Goal: Task Accomplishment & Management: Manage account settings

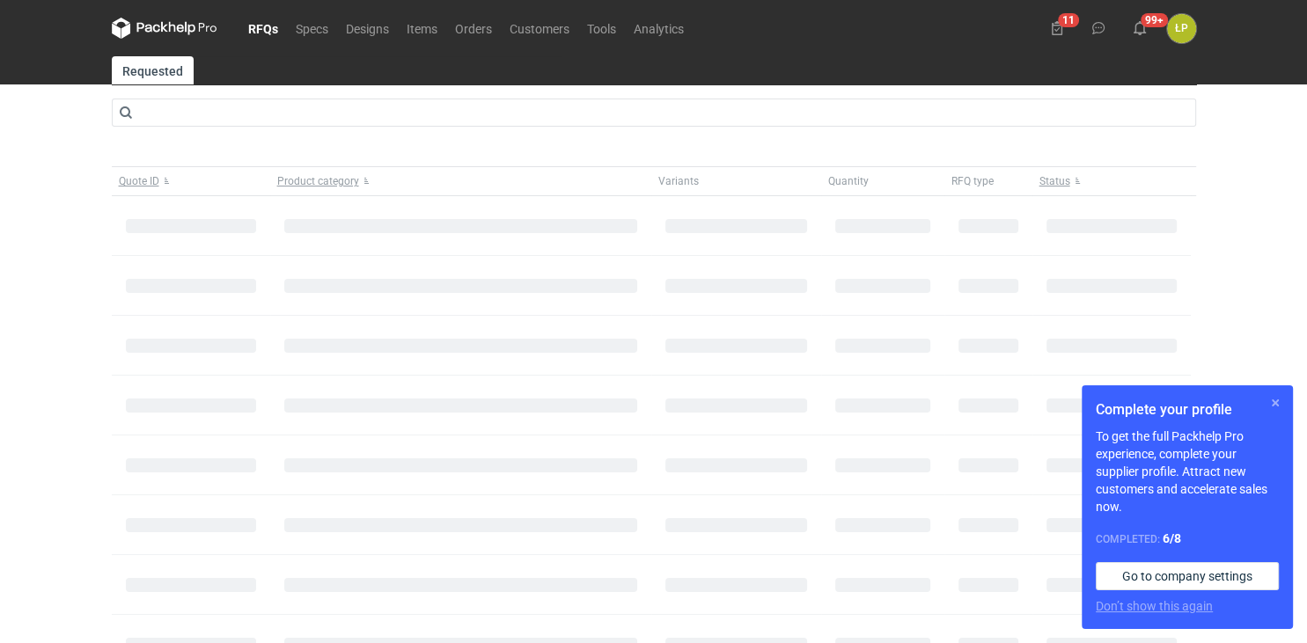
click at [1279, 405] on button "button" at bounding box center [1274, 402] width 21 height 21
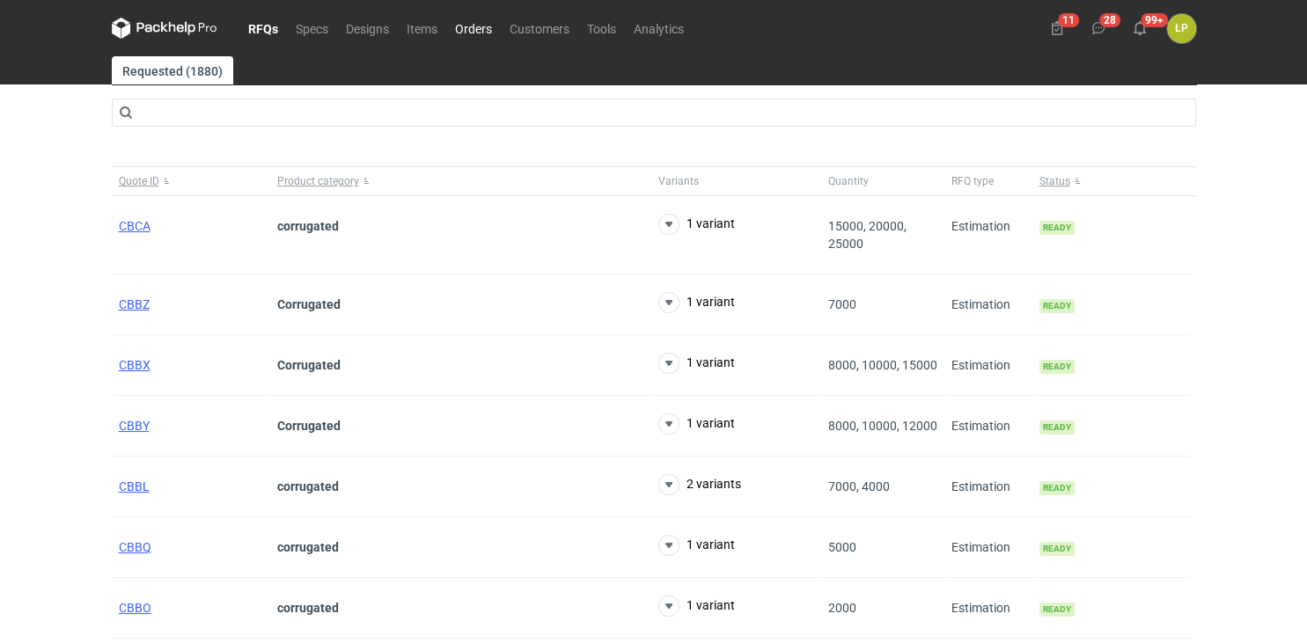
click at [459, 29] on link "Orders" at bounding box center [473, 28] width 55 height 21
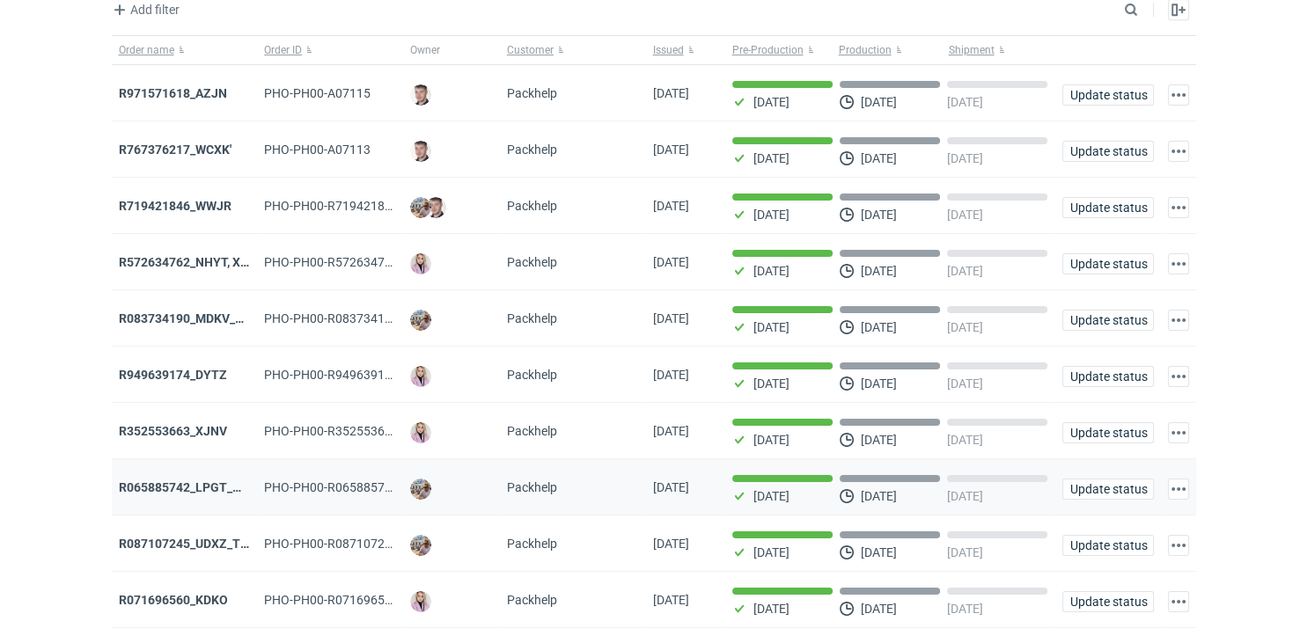
scroll to position [155, 0]
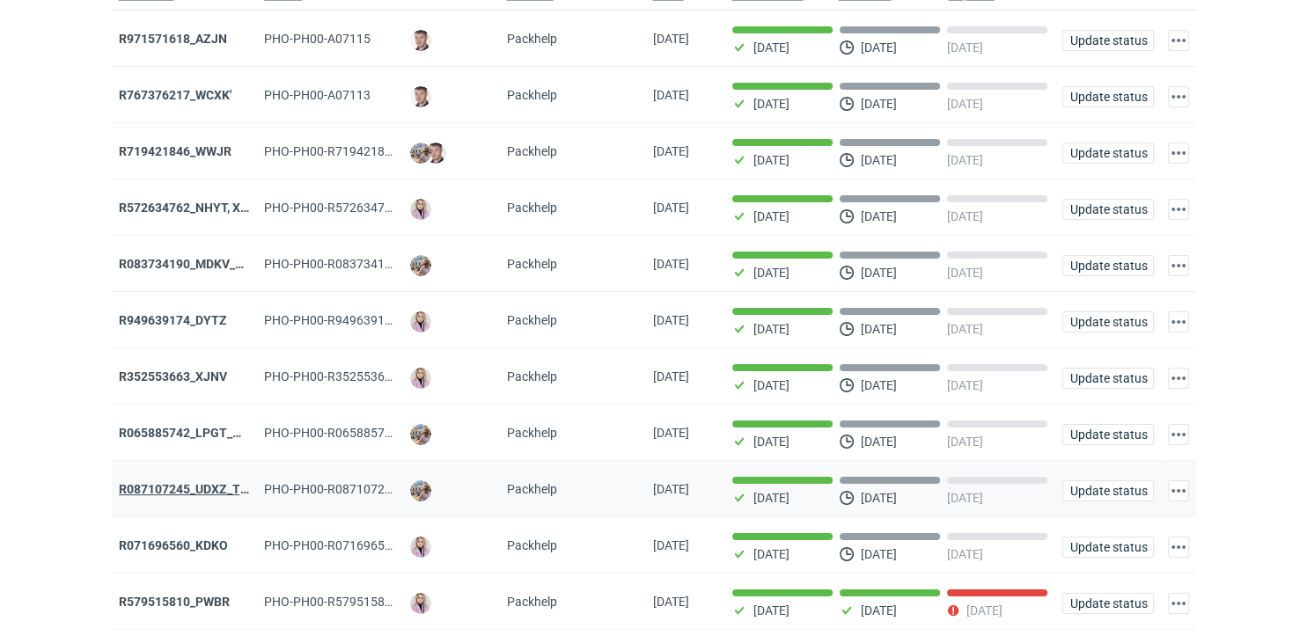
click at [209, 487] on strong "R087107245_UDXZ_TPPN" at bounding box center [192, 489] width 146 height 14
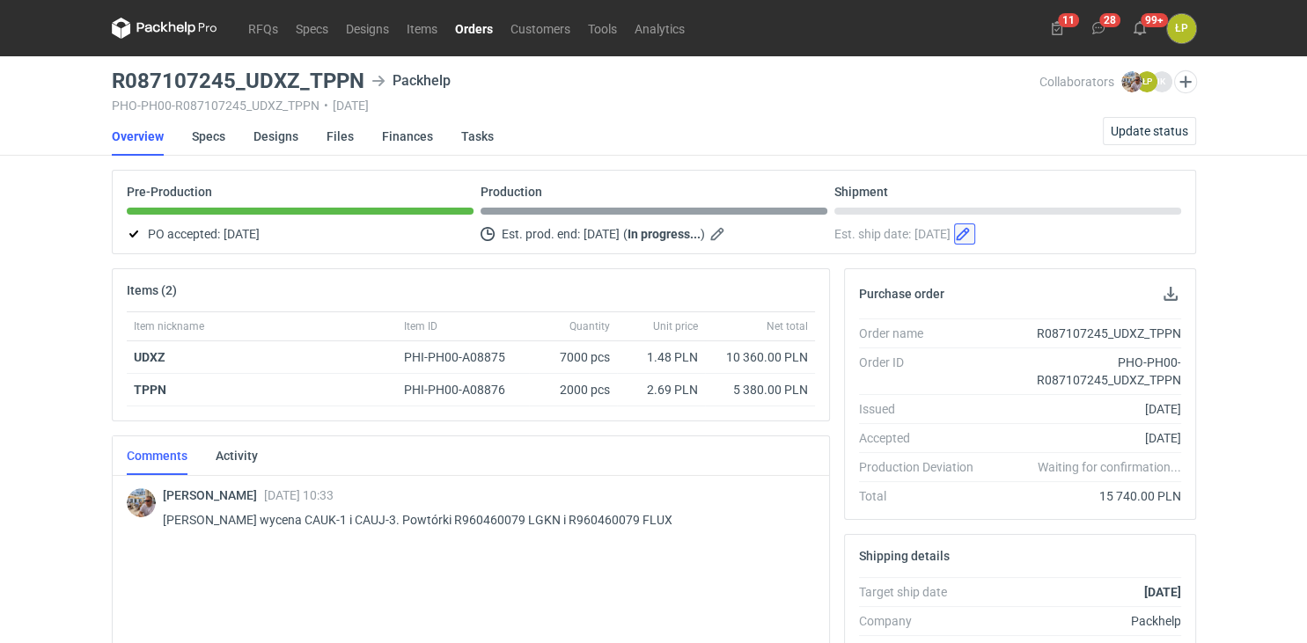
click at [975, 236] on button "button" at bounding box center [964, 233] width 21 height 21
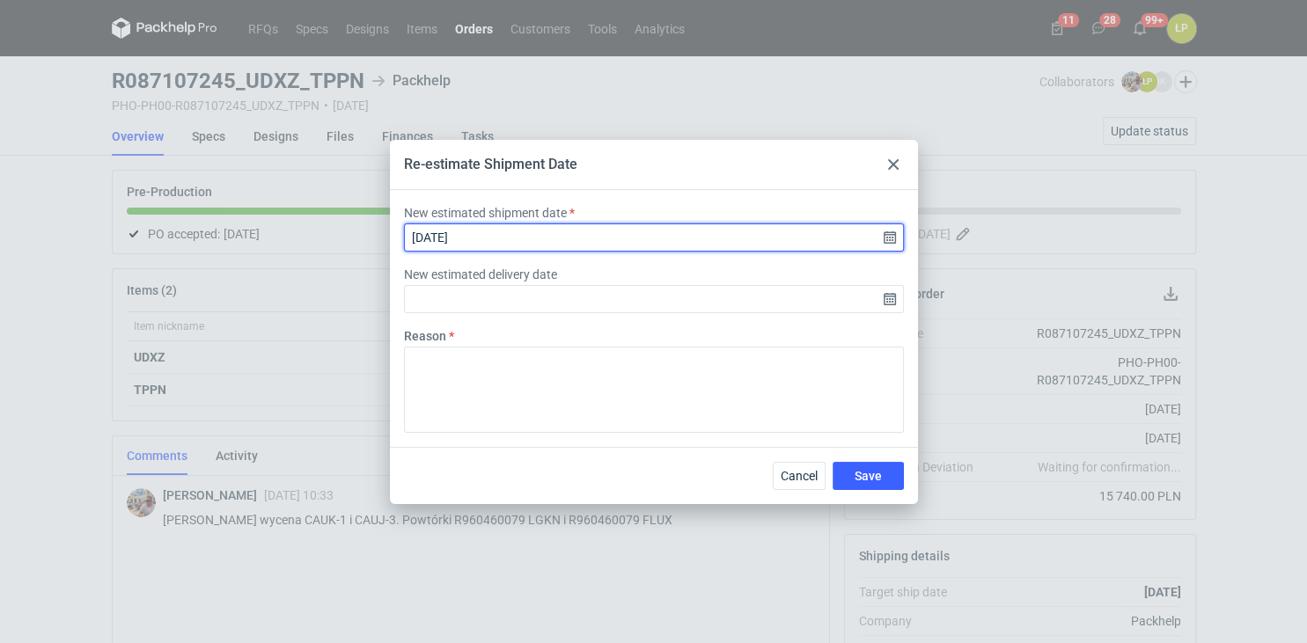
click at [888, 236] on input "[DATE]" at bounding box center [654, 237] width 500 height 28
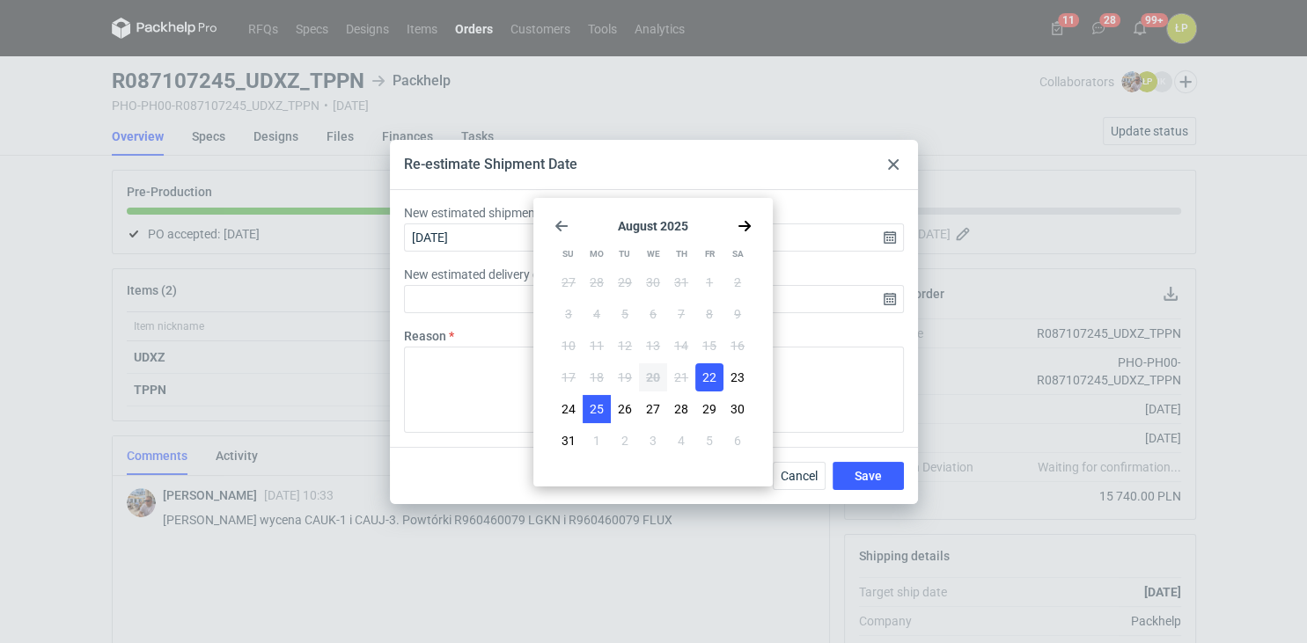
click at [605, 412] on button "25" at bounding box center [596, 409] width 28 height 28
type input "[DATE]"
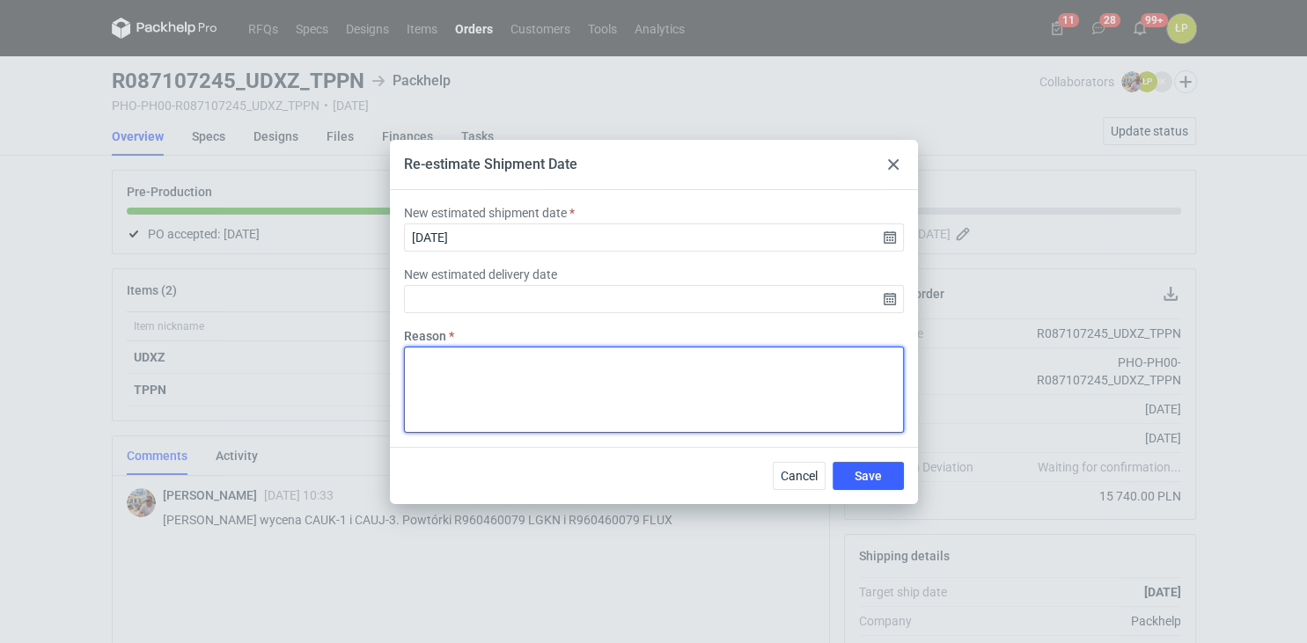
click at [701, 403] on textarea "Reason" at bounding box center [654, 390] width 500 height 86
drag, startPoint x: 413, startPoint y: 361, endPoint x: 948, endPoint y: 368, distance: 535.9
click at [904, 368] on textarea "Surowiec przyjechał dopiero [DATE], dlatego musimy przełożyć termin produkcji n…" at bounding box center [654, 390] width 500 height 86
type textarea "Surowiec przyjechał dopiero [DATE], dlatego musimy przełożyć termin produkcji n…"
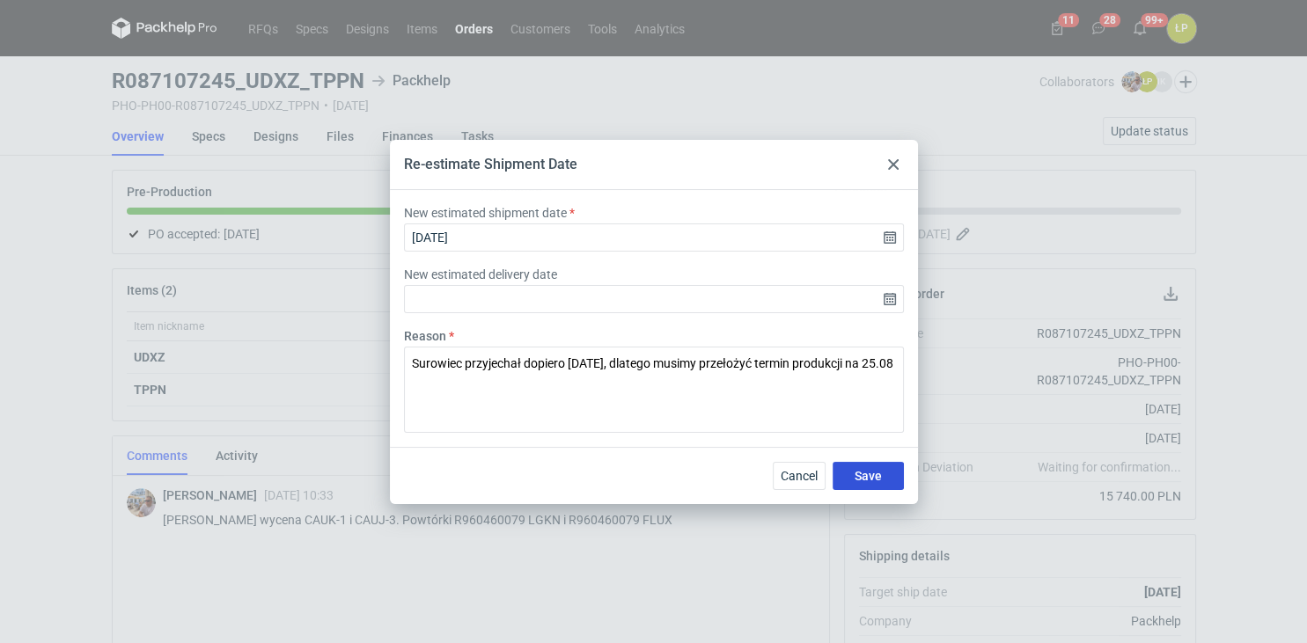
click at [869, 462] on button "Save" at bounding box center [867, 476] width 71 height 28
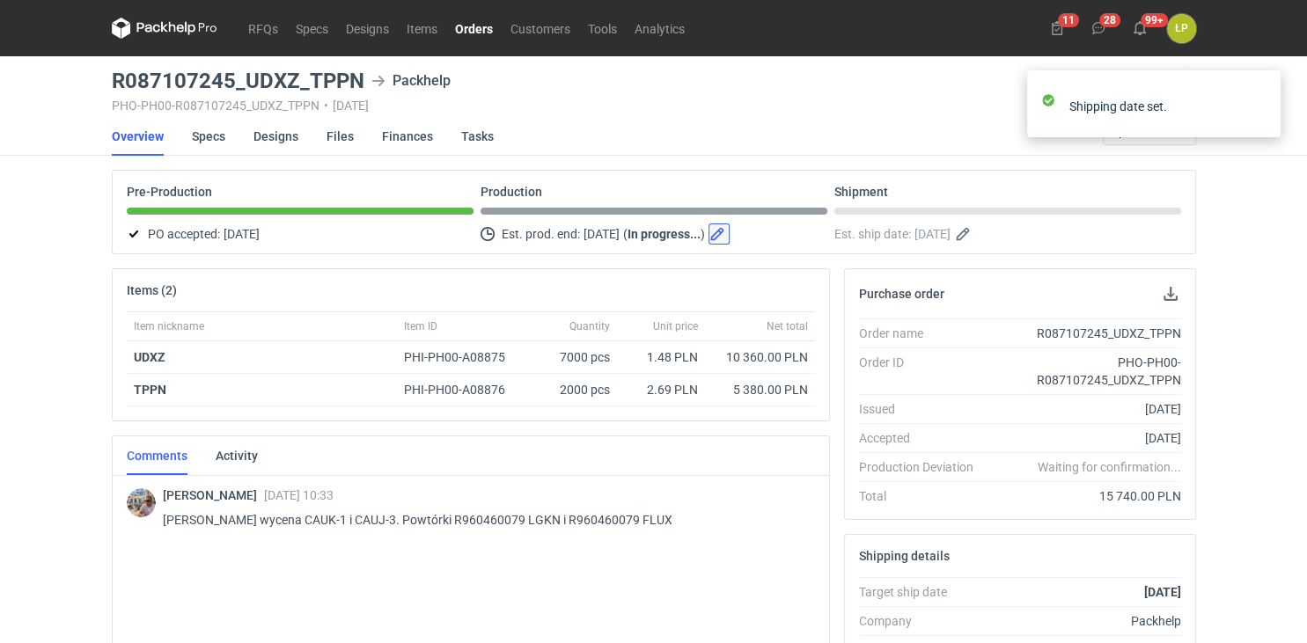
click at [729, 234] on button "button" at bounding box center [718, 233] width 21 height 21
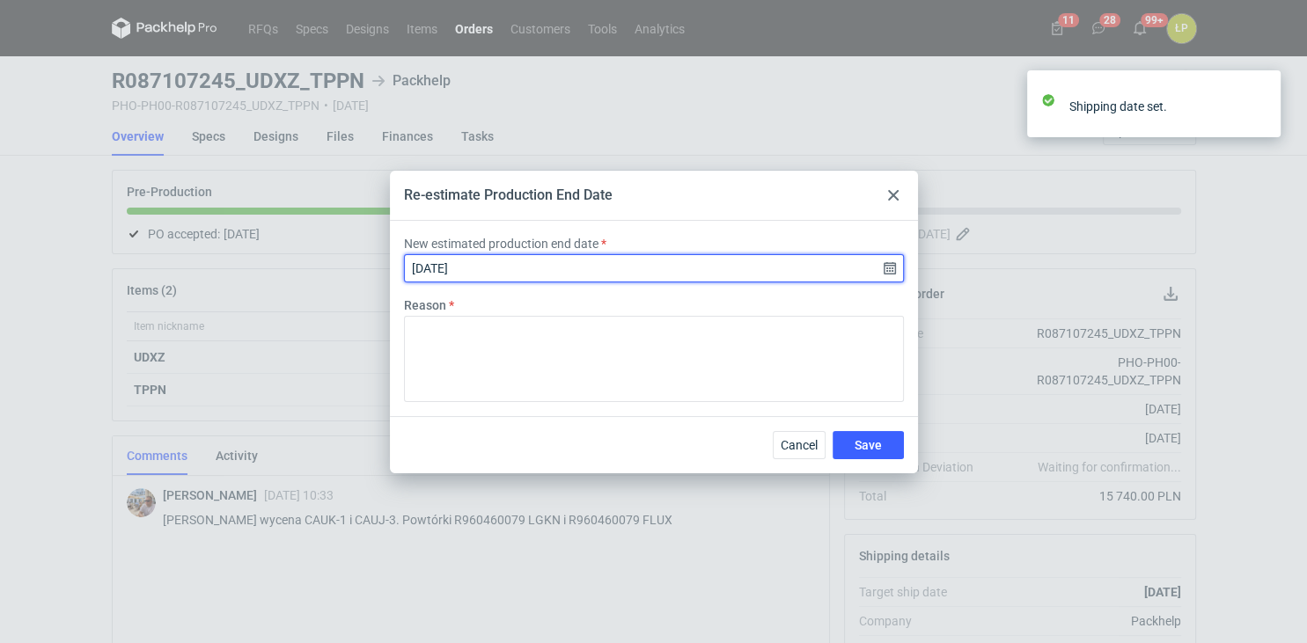
click at [885, 263] on input "[DATE]" at bounding box center [654, 268] width 500 height 28
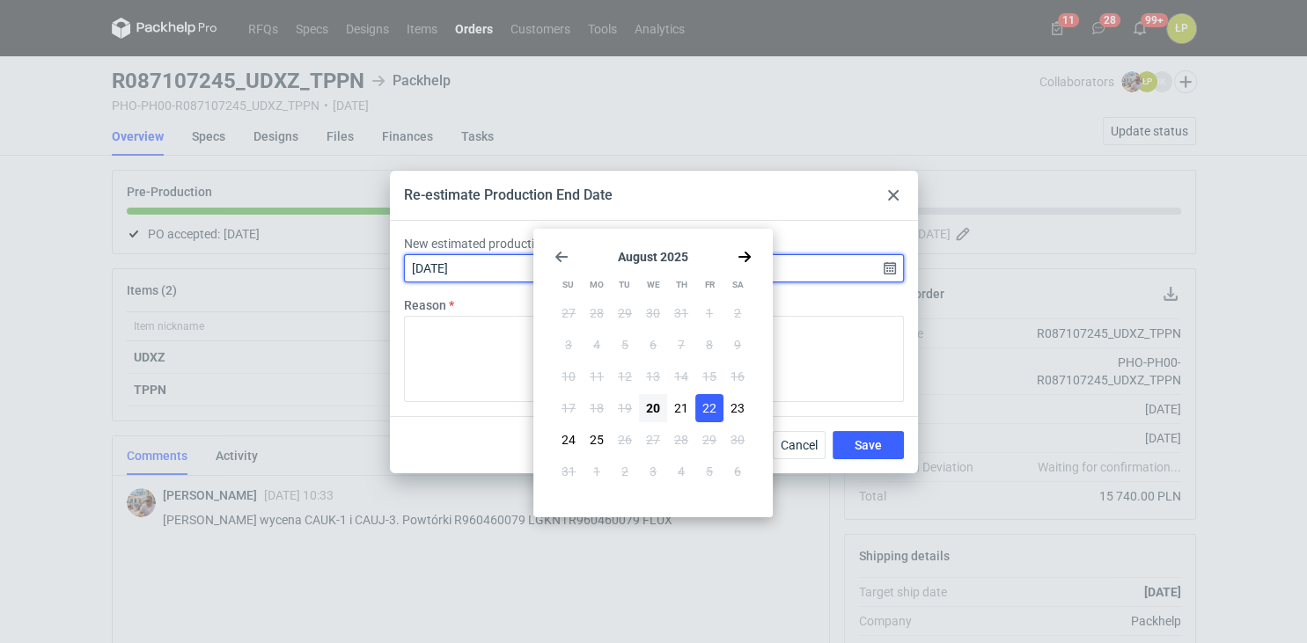
click at [887, 267] on input "[DATE]" at bounding box center [654, 268] width 500 height 28
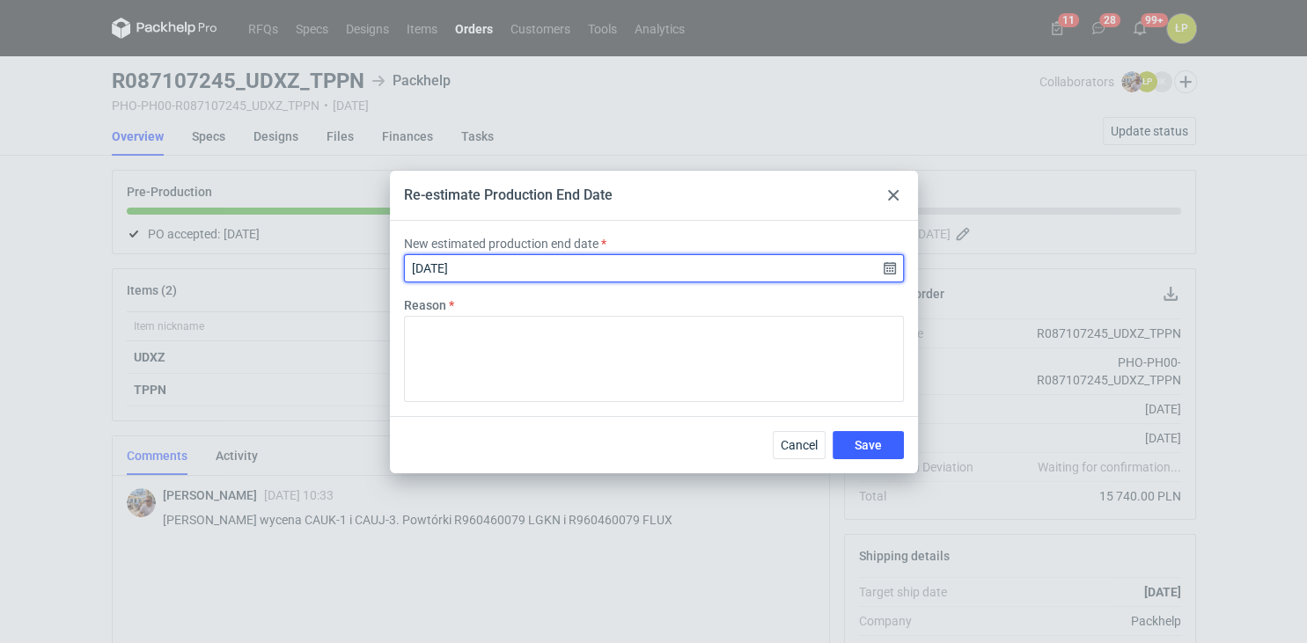
click at [887, 267] on input "[DATE]" at bounding box center [654, 268] width 500 height 28
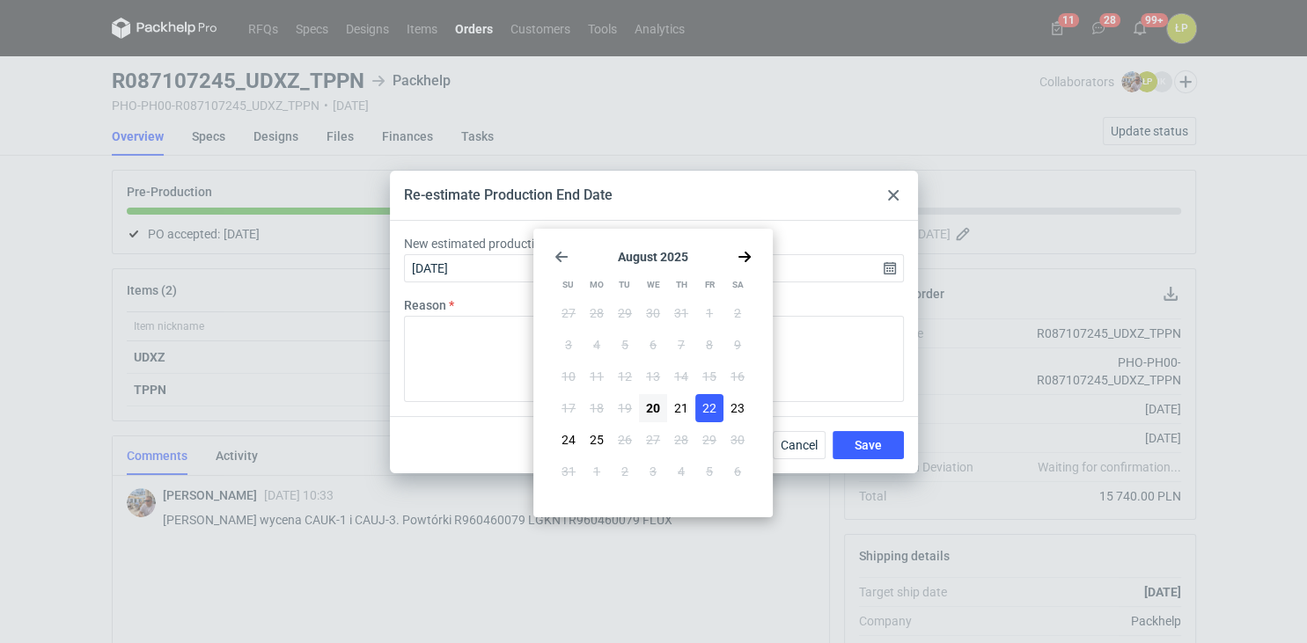
click at [597, 437] on span "25" at bounding box center [596, 440] width 14 height 18
type input "[DATE]"
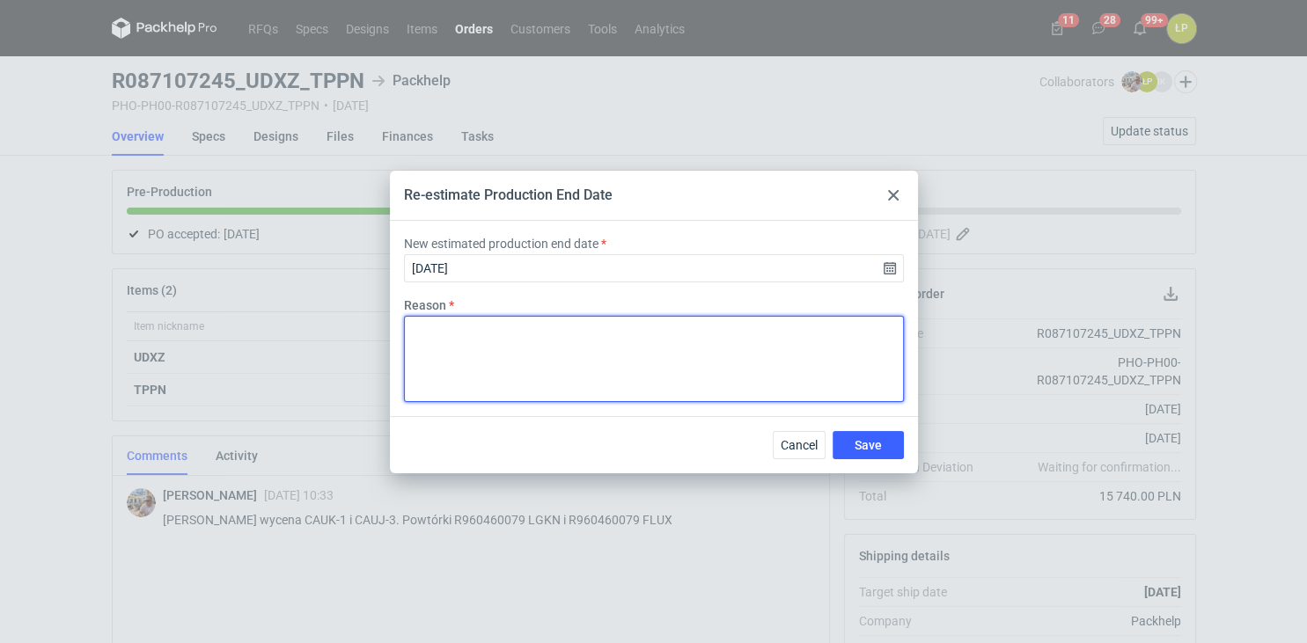
click at [621, 336] on textarea "Reason" at bounding box center [654, 359] width 500 height 86
paste textarea "Surowiec przyjechał dopiero [DATE], dlatego musimy przełożyć termin produkcji n…"
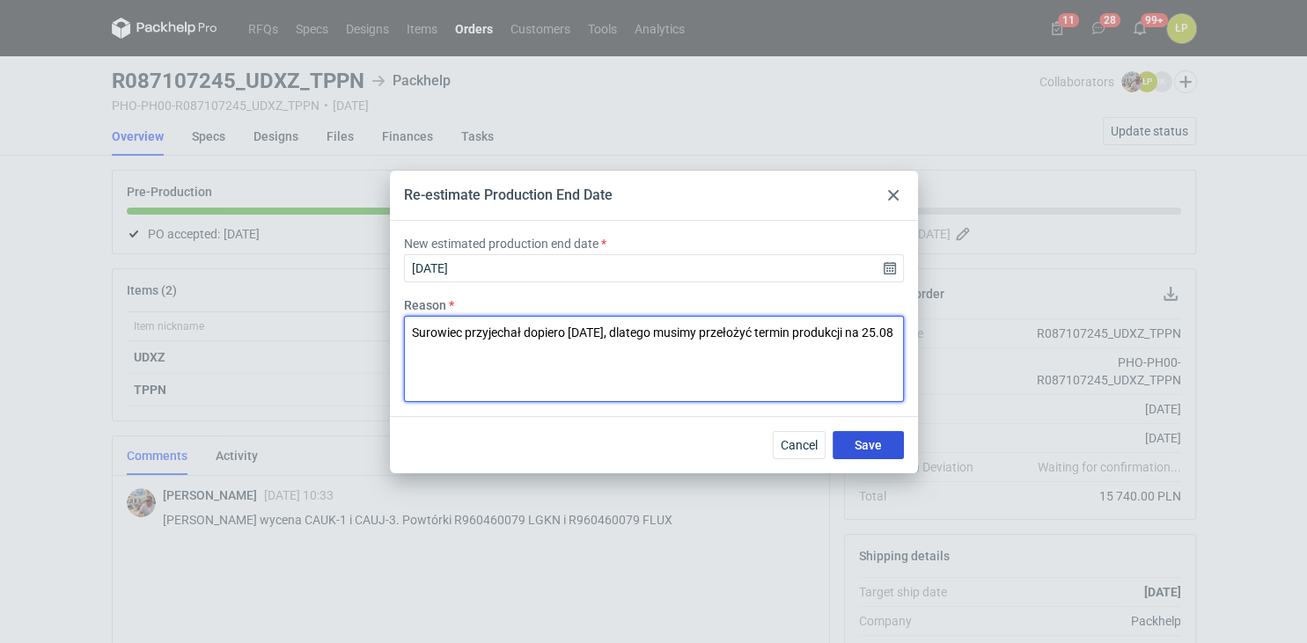
type textarea "Surowiec przyjechał dopiero [DATE], dlatego musimy przełożyć termin produkcji n…"
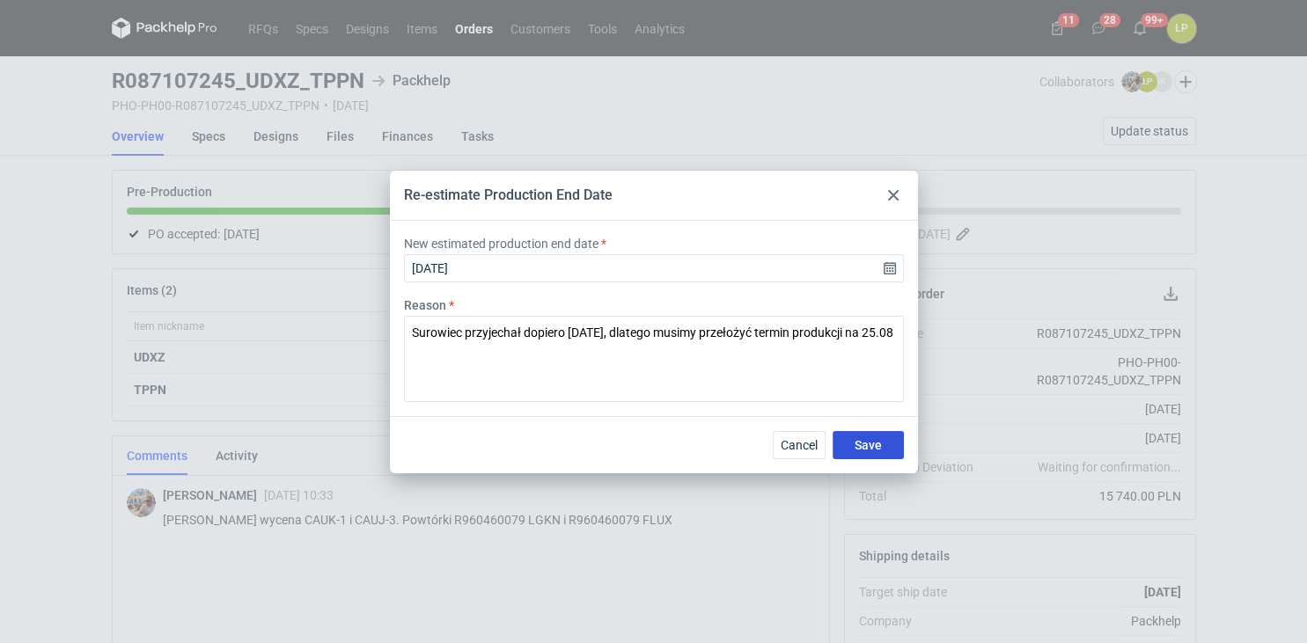
click at [884, 444] on button "Save" at bounding box center [867, 445] width 71 height 28
